Goal: Task Accomplishment & Management: Manage account settings

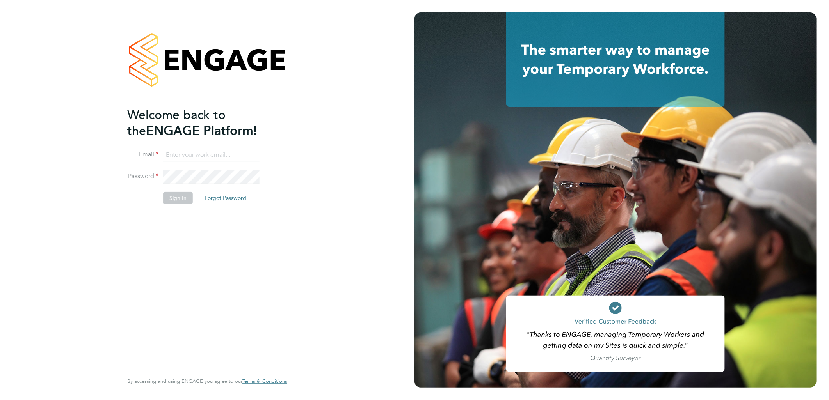
type input "g.deaton@hp4recruitment.co.uk"
click at [183, 197] on button "Sign In" at bounding box center [178, 198] width 30 height 12
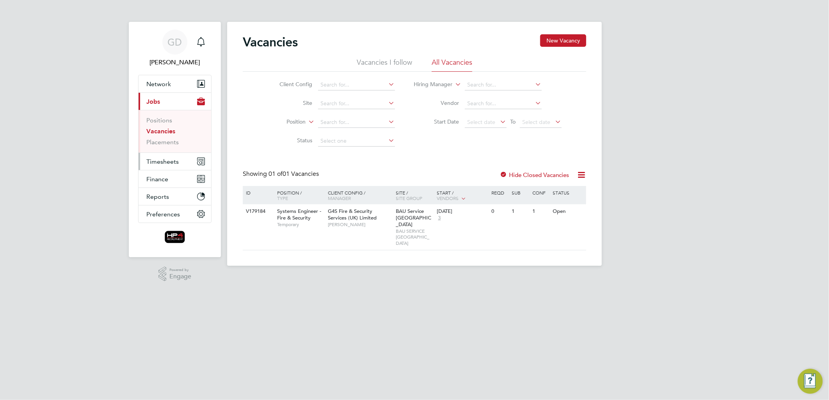
click at [168, 161] on span "Timesheets" at bounding box center [162, 161] width 32 height 7
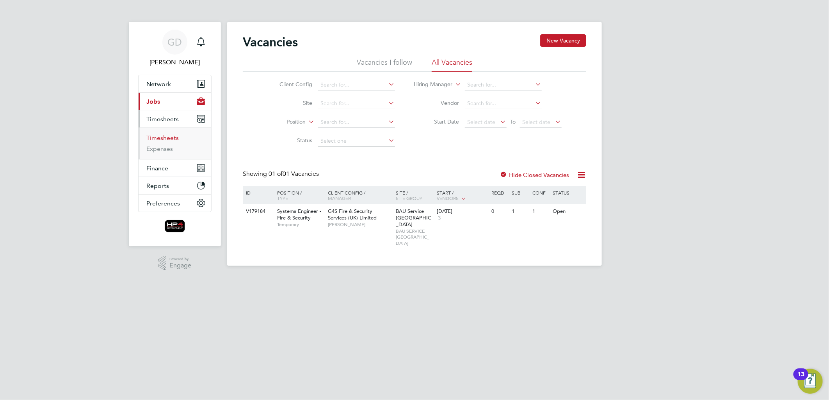
click at [172, 139] on link "Timesheets" at bounding box center [162, 137] width 32 height 7
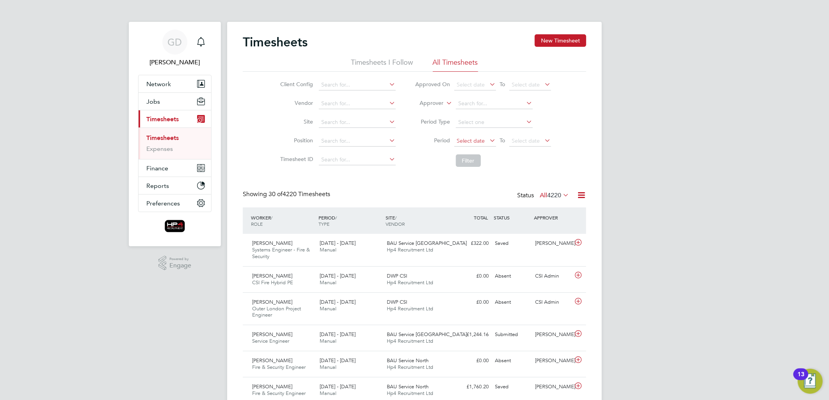
click at [476, 140] on span "Select date" at bounding box center [471, 140] width 28 height 7
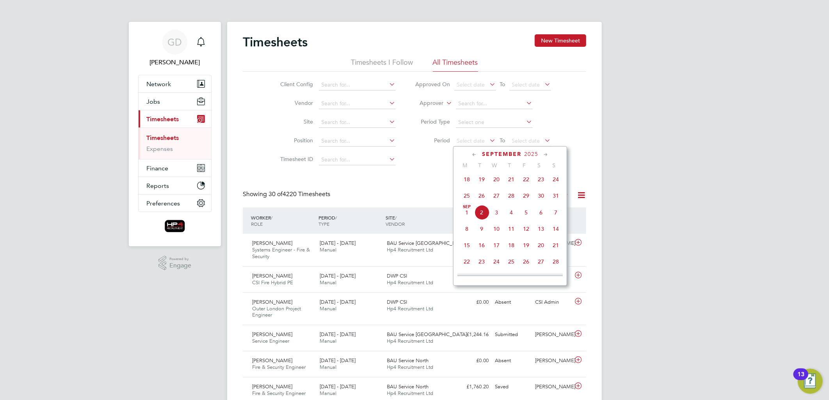
click at [467, 200] on span "25" at bounding box center [466, 195] width 15 height 15
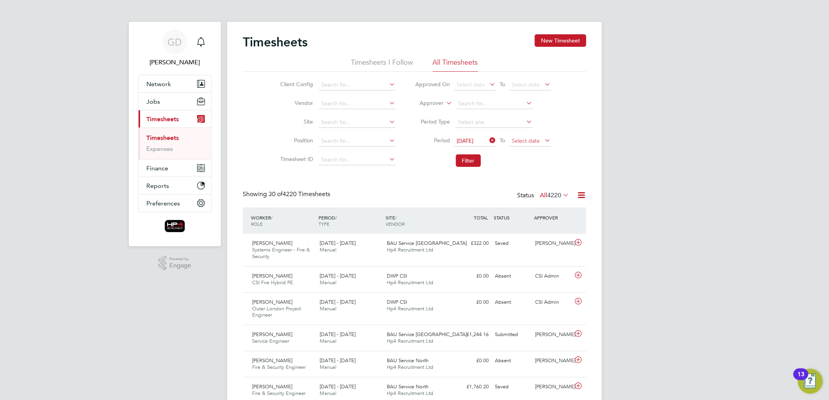
click at [522, 142] on span "Select date" at bounding box center [526, 140] width 28 height 7
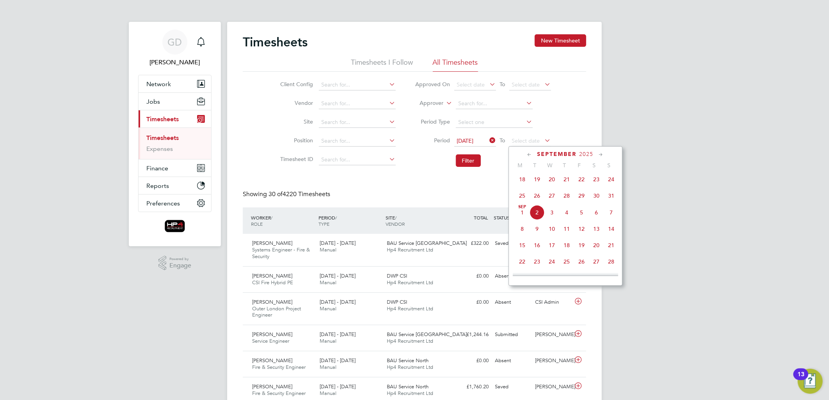
click at [610, 201] on span "31" at bounding box center [611, 195] width 15 height 15
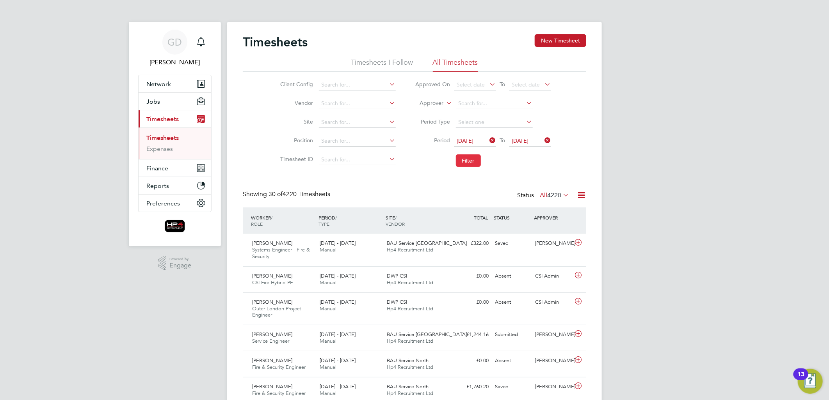
click at [470, 158] on button "Filter" at bounding box center [468, 161] width 25 height 12
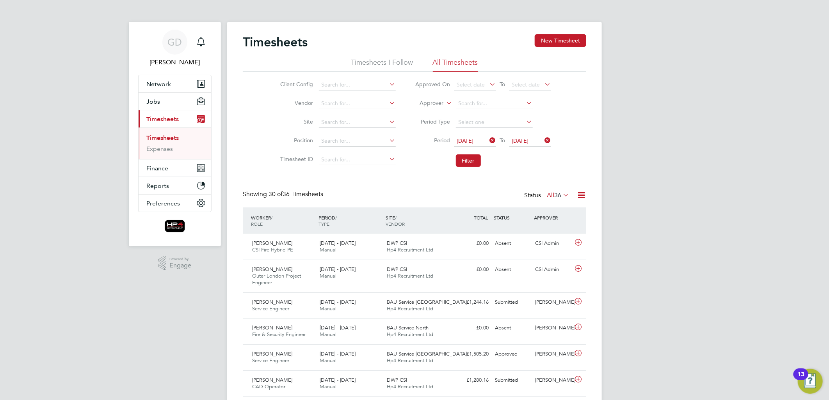
click at [557, 196] on span "36" at bounding box center [557, 196] width 7 height 8
click at [166, 153] on ul "Timesheets Expenses" at bounding box center [175, 144] width 73 height 32
click at [166, 151] on link "Expenses" at bounding box center [159, 148] width 27 height 7
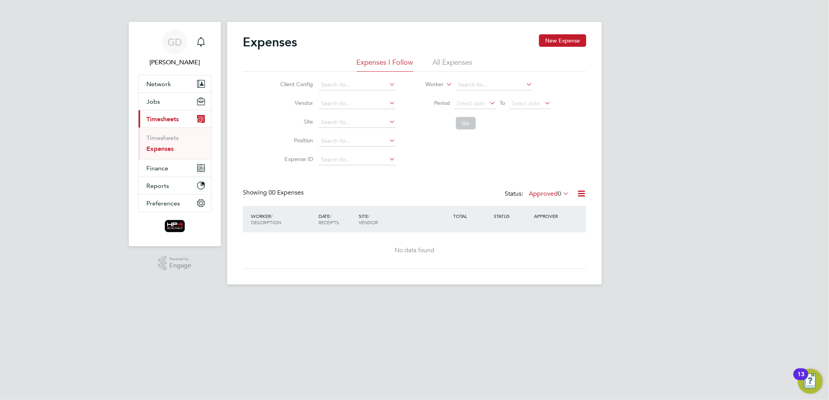
click at [436, 64] on li "All Expenses" at bounding box center [453, 65] width 40 height 14
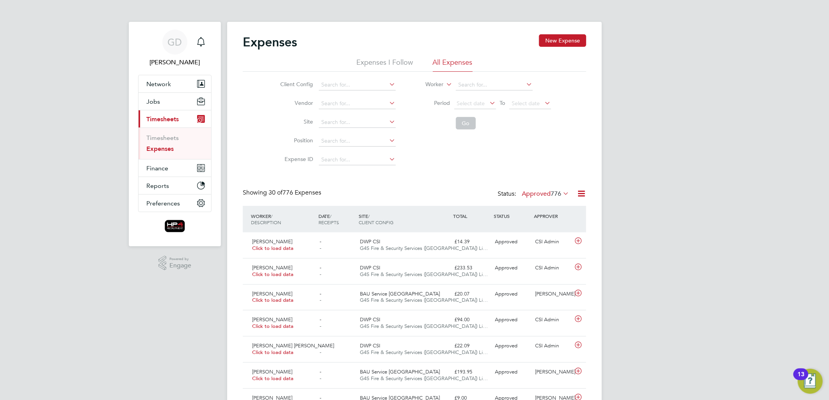
click at [545, 200] on div "Showing 30 of 776 Expenses Status: Approved 776" at bounding box center [414, 197] width 343 height 17
click at [547, 194] on label "Approved 776" at bounding box center [545, 194] width 47 height 8
click at [547, 217] on li "Saved" at bounding box center [538, 218] width 36 height 11
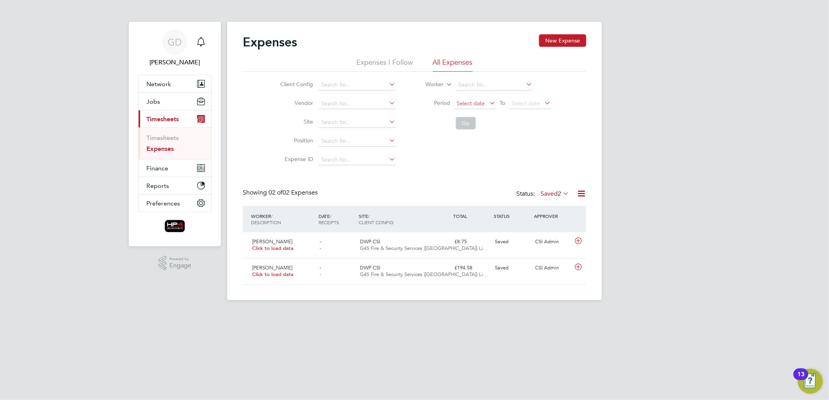
click at [481, 105] on span "Select date" at bounding box center [471, 103] width 28 height 7
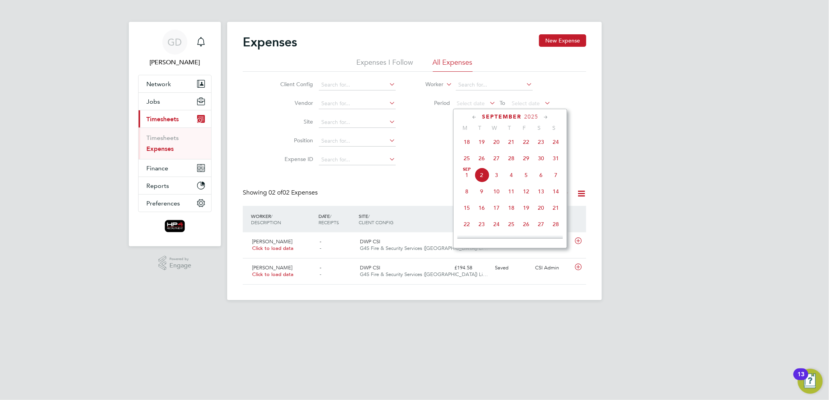
click at [467, 166] on span "25" at bounding box center [466, 158] width 15 height 15
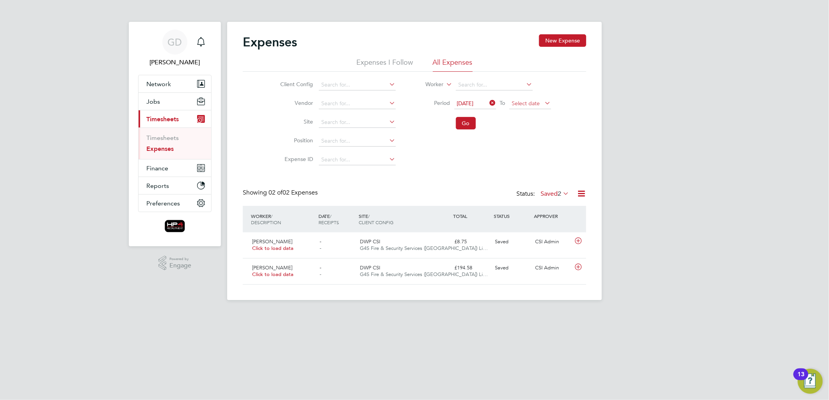
click at [525, 104] on span "Select date" at bounding box center [526, 103] width 28 height 7
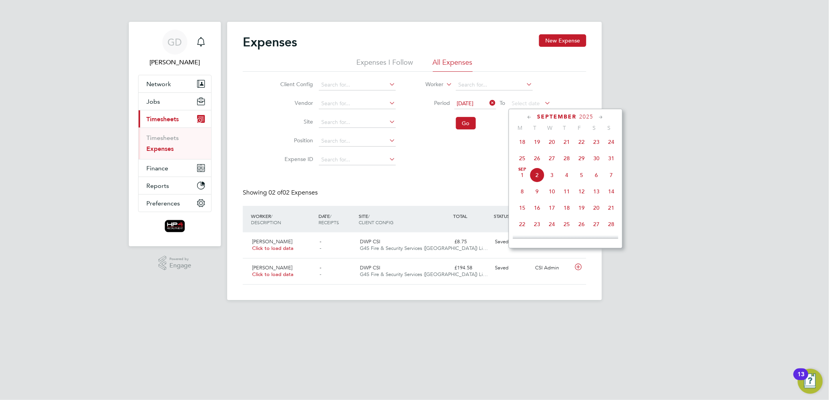
click at [609, 161] on span "31" at bounding box center [611, 158] width 15 height 15
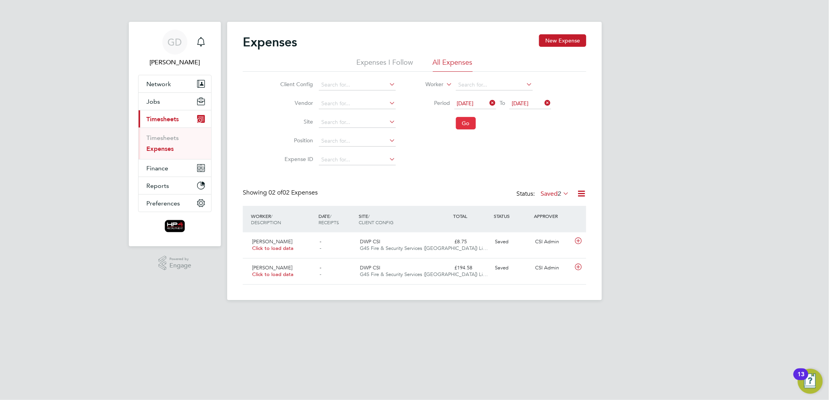
click at [466, 124] on button "Go" at bounding box center [466, 123] width 20 height 12
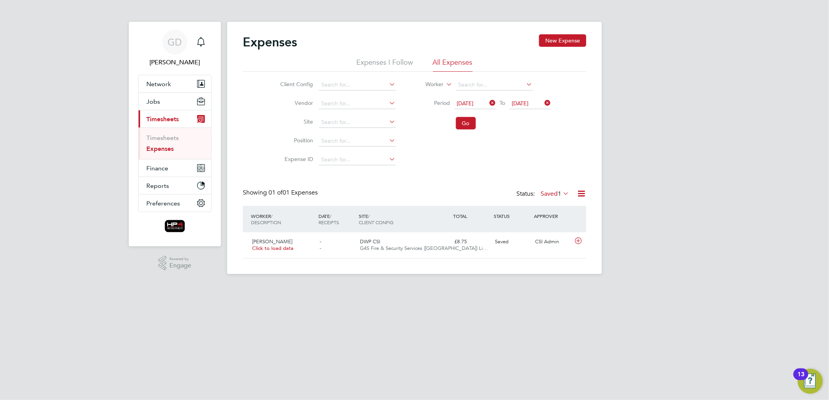
click at [552, 192] on label "Saved 1" at bounding box center [554, 194] width 28 height 8
click at [554, 207] on li "All" at bounding box center [553, 207] width 36 height 11
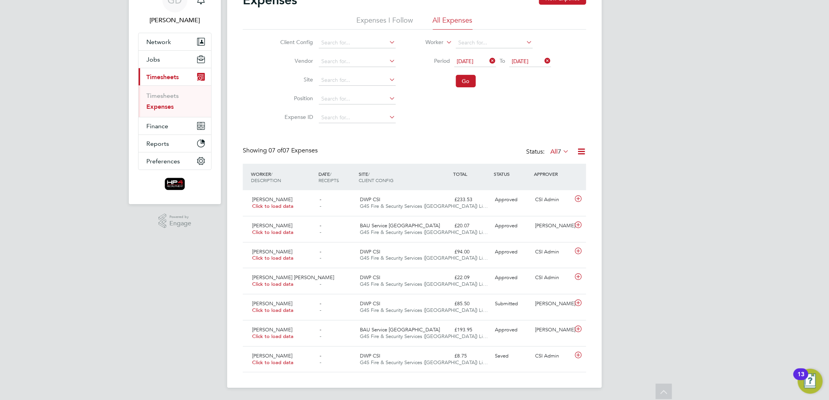
click at [488, 58] on icon at bounding box center [488, 60] width 0 height 11
click at [543, 60] on icon at bounding box center [543, 60] width 0 height 11
click at [466, 83] on button "Go" at bounding box center [466, 81] width 20 height 12
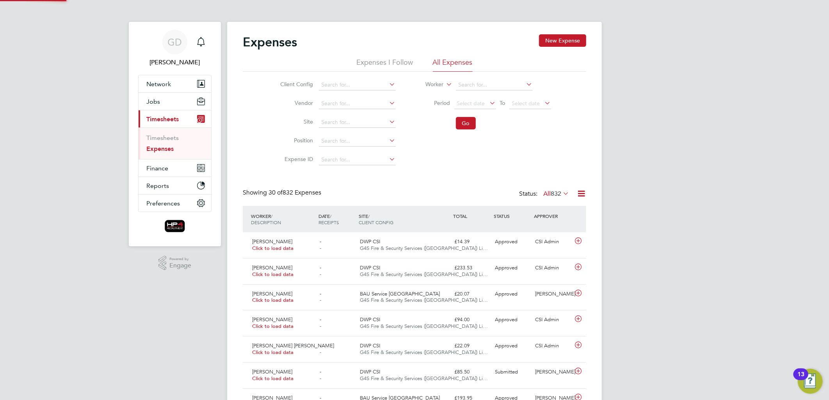
click at [550, 200] on div "Showing 30 of 832 Expenses Status: All 832" at bounding box center [414, 197] width 343 height 17
click at [551, 196] on span "832" at bounding box center [556, 194] width 11 height 8
click at [551, 219] on li "Saved" at bounding box center [549, 218] width 36 height 11
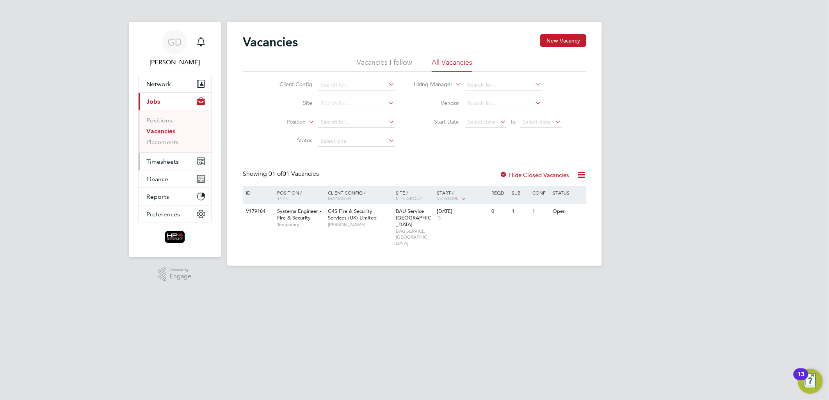
click at [159, 158] on span "Timesheets" at bounding box center [162, 161] width 32 height 7
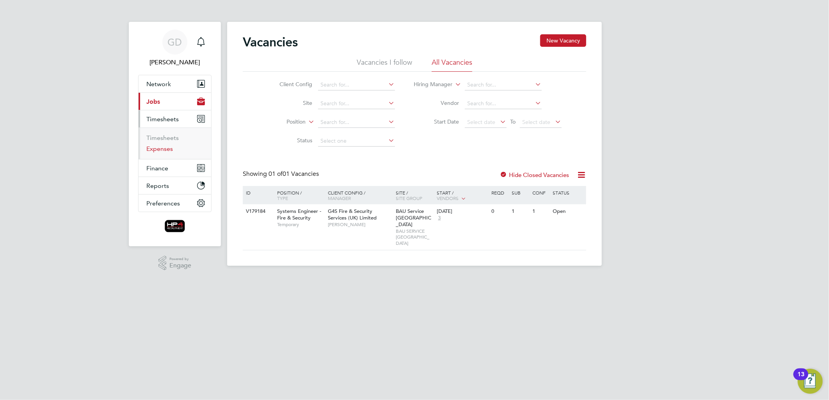
click at [160, 149] on link "Expenses" at bounding box center [159, 148] width 27 height 7
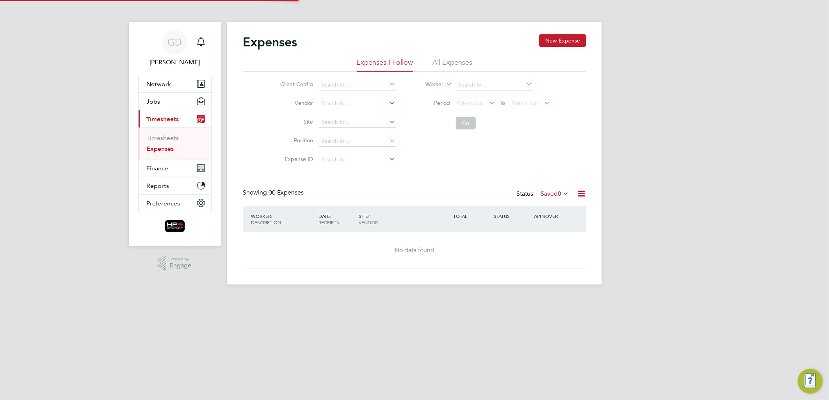
click at [465, 66] on li "All Expenses" at bounding box center [453, 65] width 40 height 14
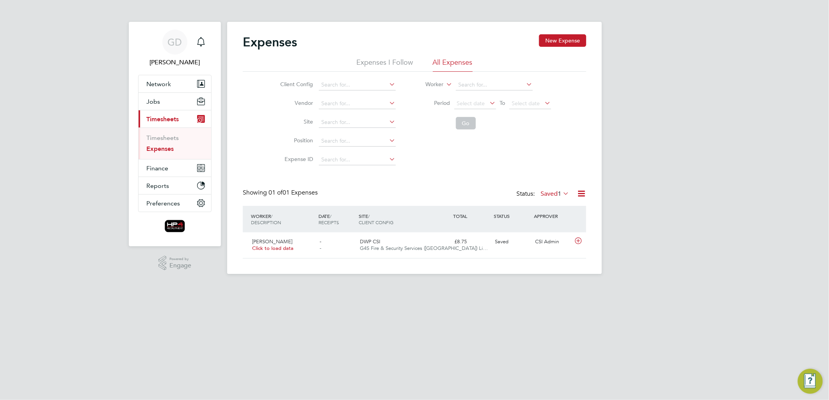
scroll to position [20, 94]
click at [551, 190] on label "Saved 1" at bounding box center [554, 194] width 28 height 8
click at [551, 231] on li "Submitted" at bounding box center [547, 229] width 36 height 11
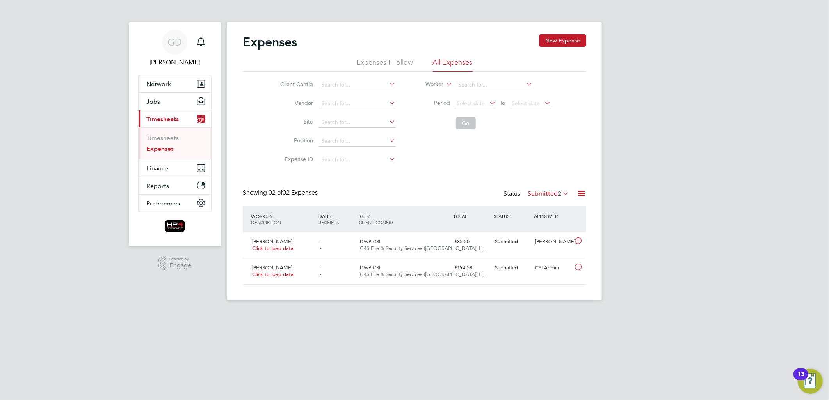
click at [139, 110] on button "Current page: Timesheets" at bounding box center [175, 118] width 73 height 17
